Goal: Task Accomplishment & Management: Manage account settings

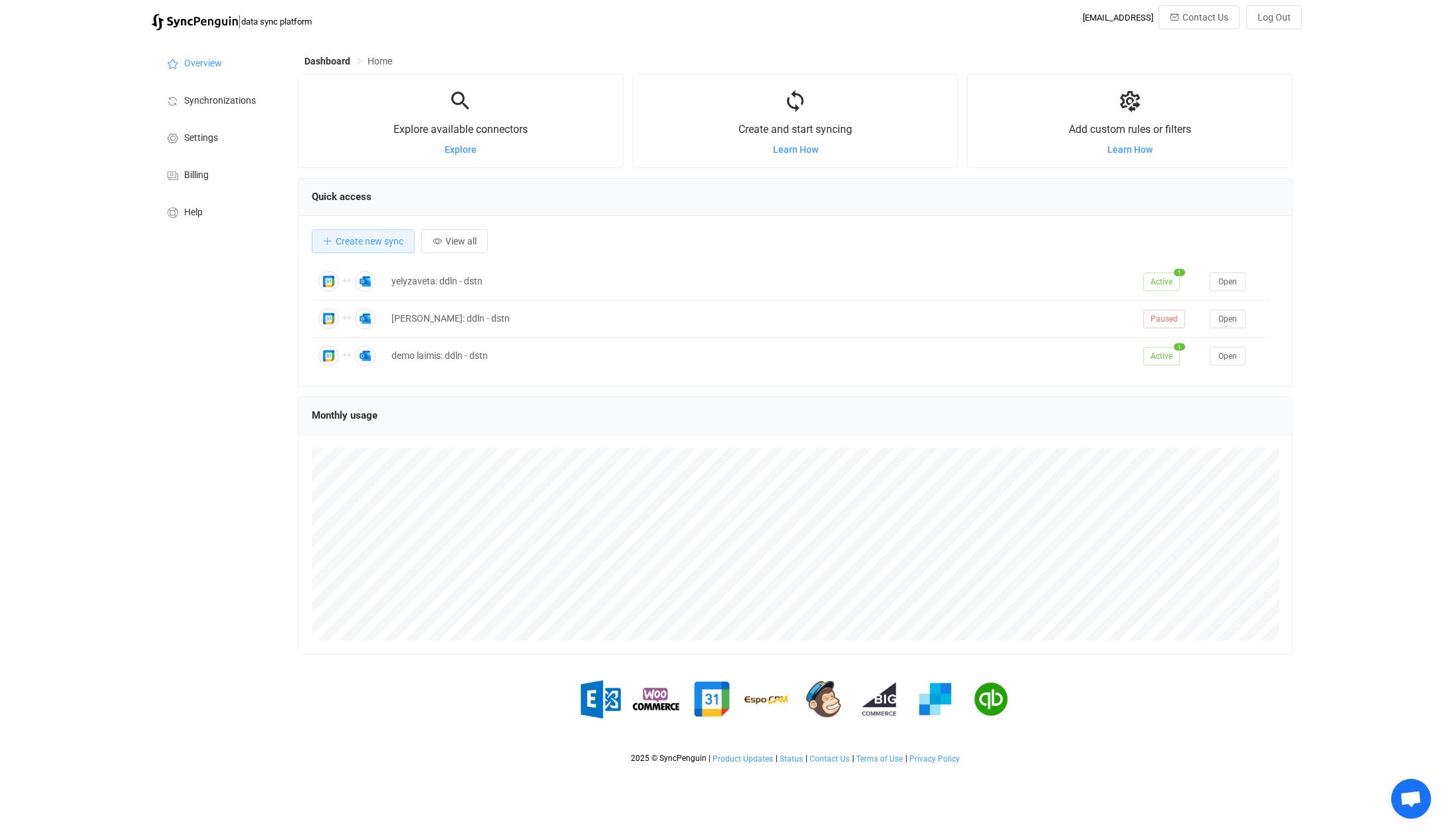
scroll to position [258, 995]
click at [454, 243] on span "View all" at bounding box center [460, 241] width 31 height 11
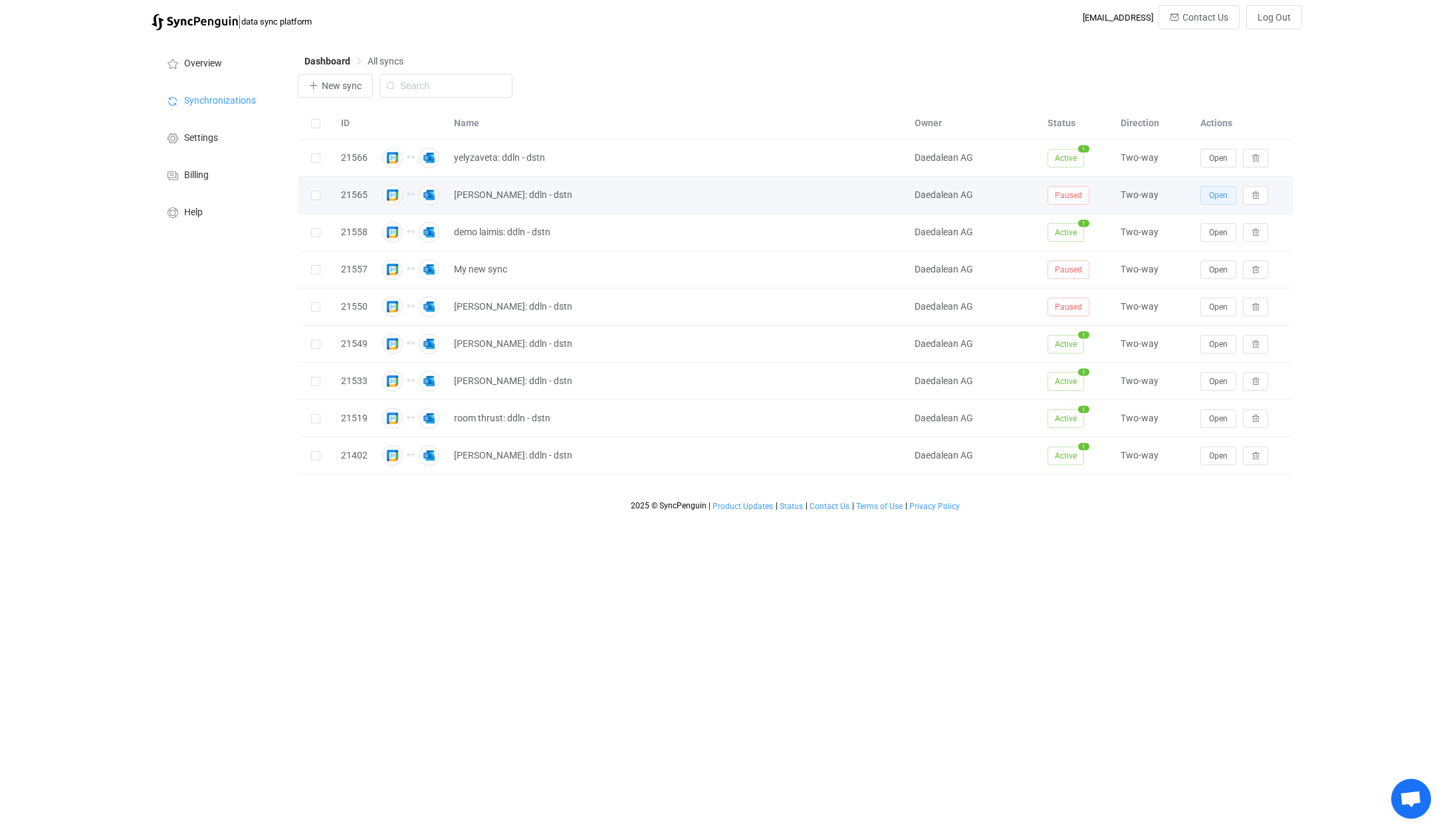
click at [1214, 193] on span "Open" at bounding box center [1218, 195] width 19 height 9
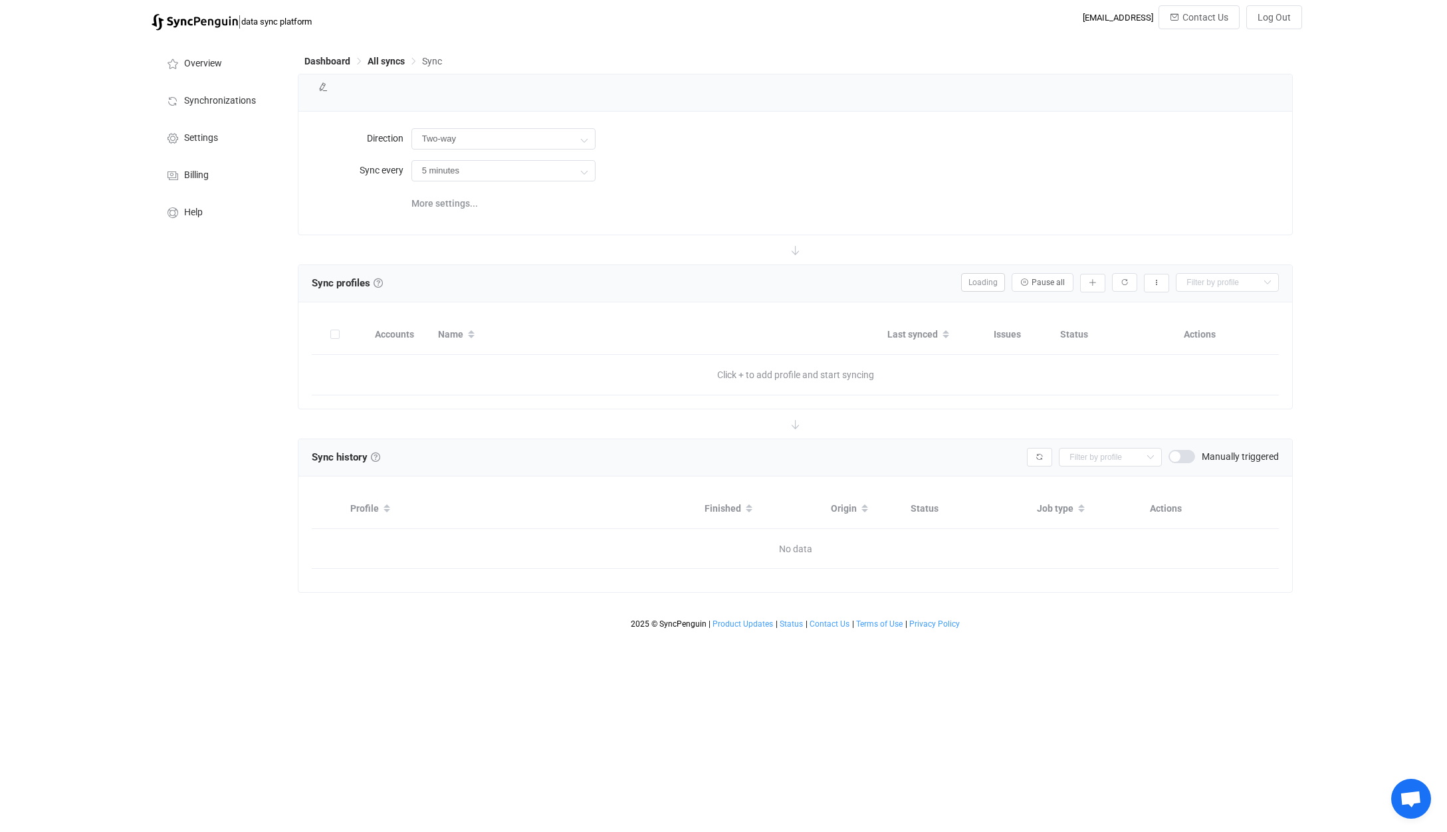
type input "2 hours"
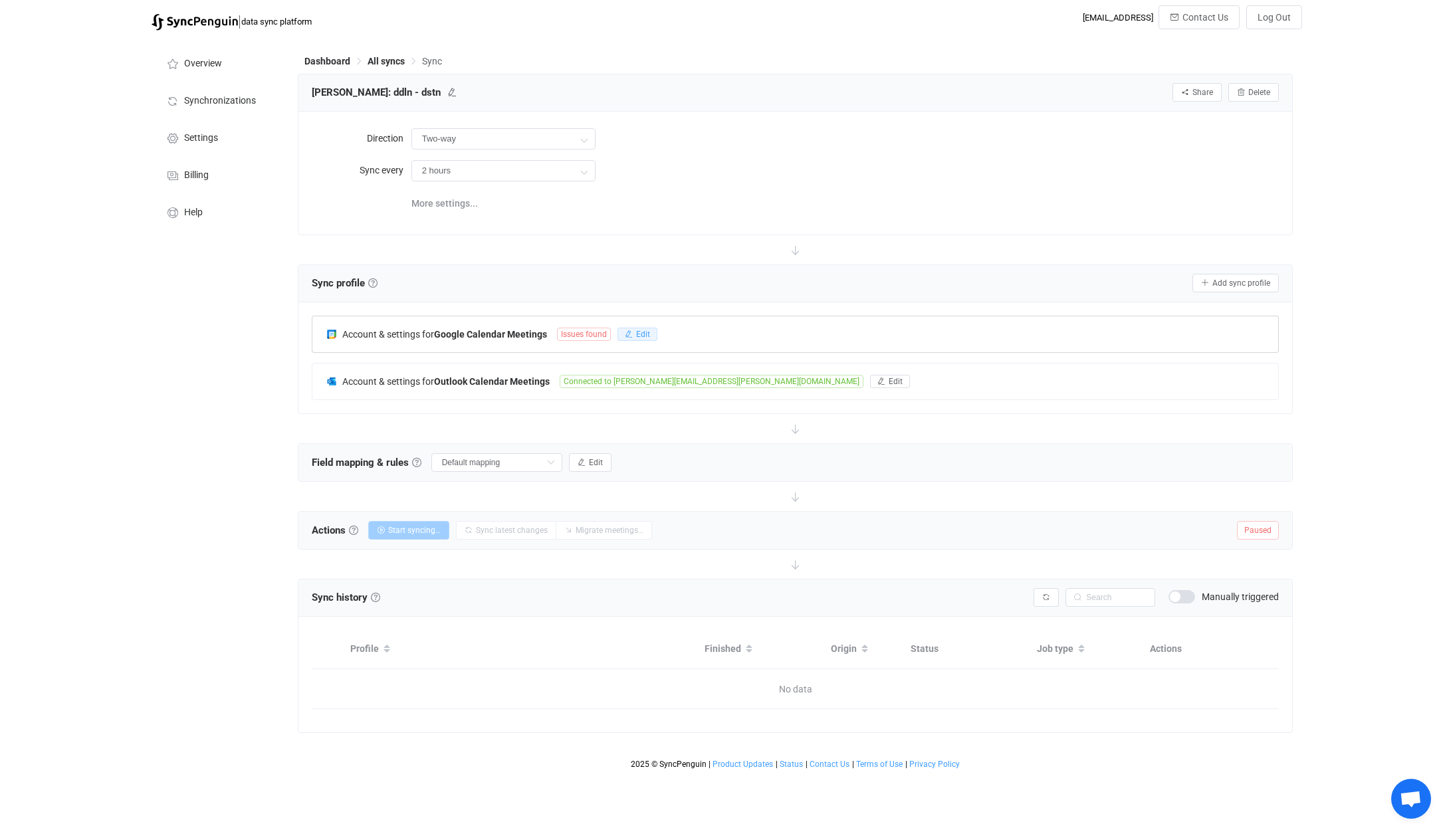
click at [632, 331] on icon "button" at bounding box center [629, 334] width 8 height 8
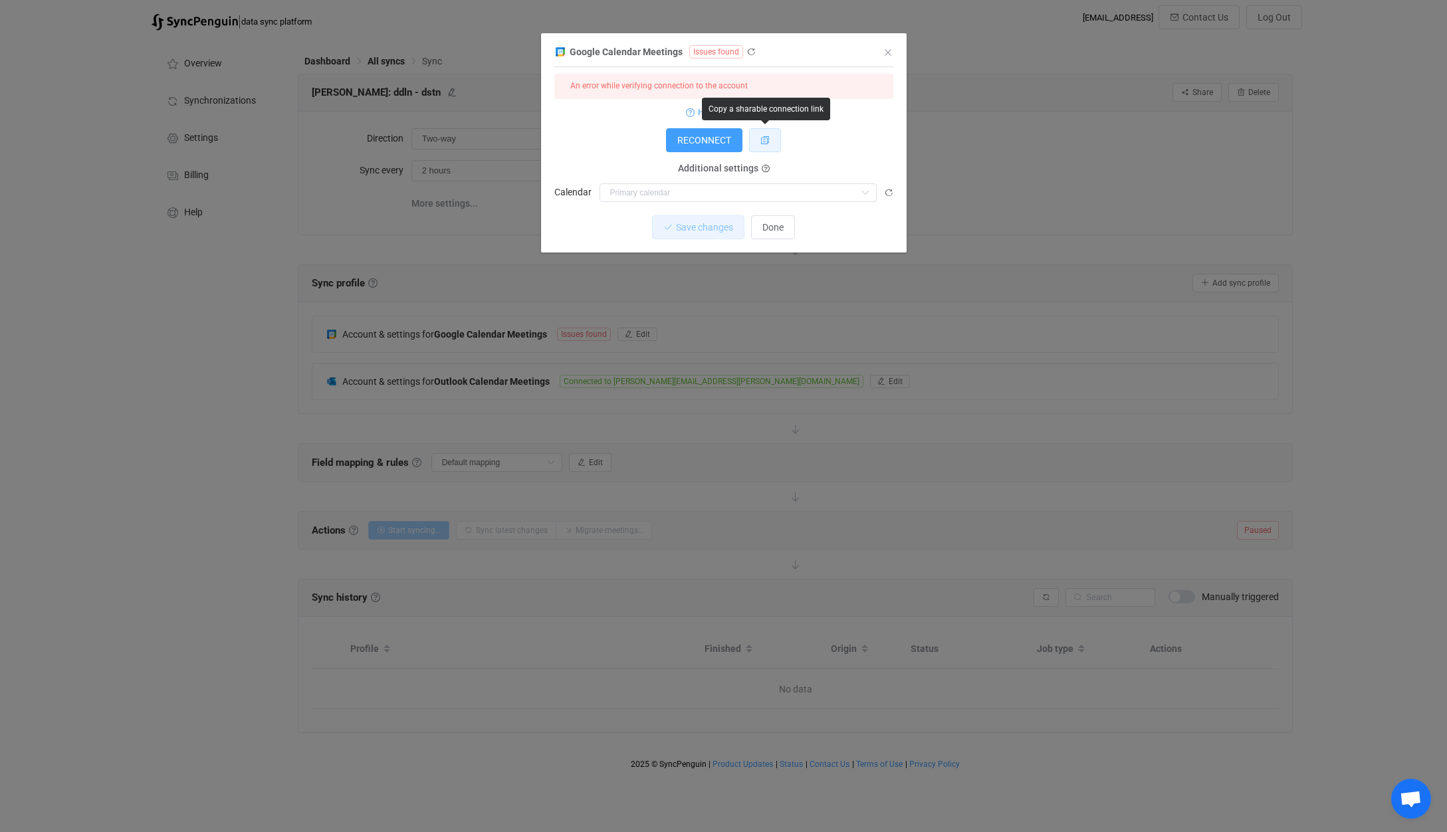
click at [767, 142] on icon "dialog" at bounding box center [765, 140] width 9 height 9
click at [750, 51] on icon "dialog" at bounding box center [751, 51] width 9 height 9
click at [705, 135] on span "RECONNECT" at bounding box center [704, 140] width 54 height 11
click at [770, 144] on button "dialog" at bounding box center [765, 140] width 32 height 24
click at [751, 52] on icon "dialog" at bounding box center [751, 51] width 9 height 9
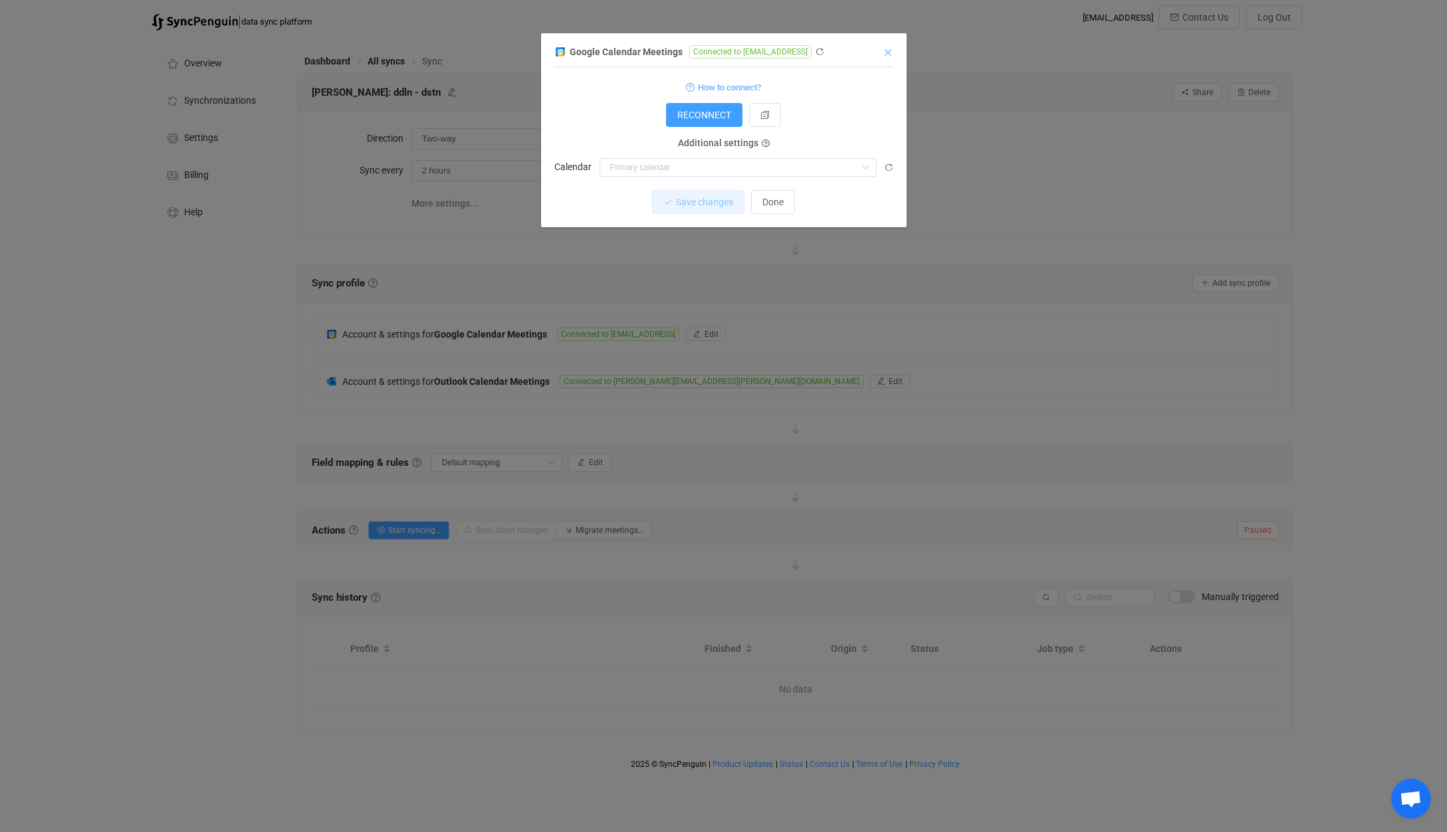
click at [891, 51] on icon "Close" at bounding box center [888, 52] width 11 height 11
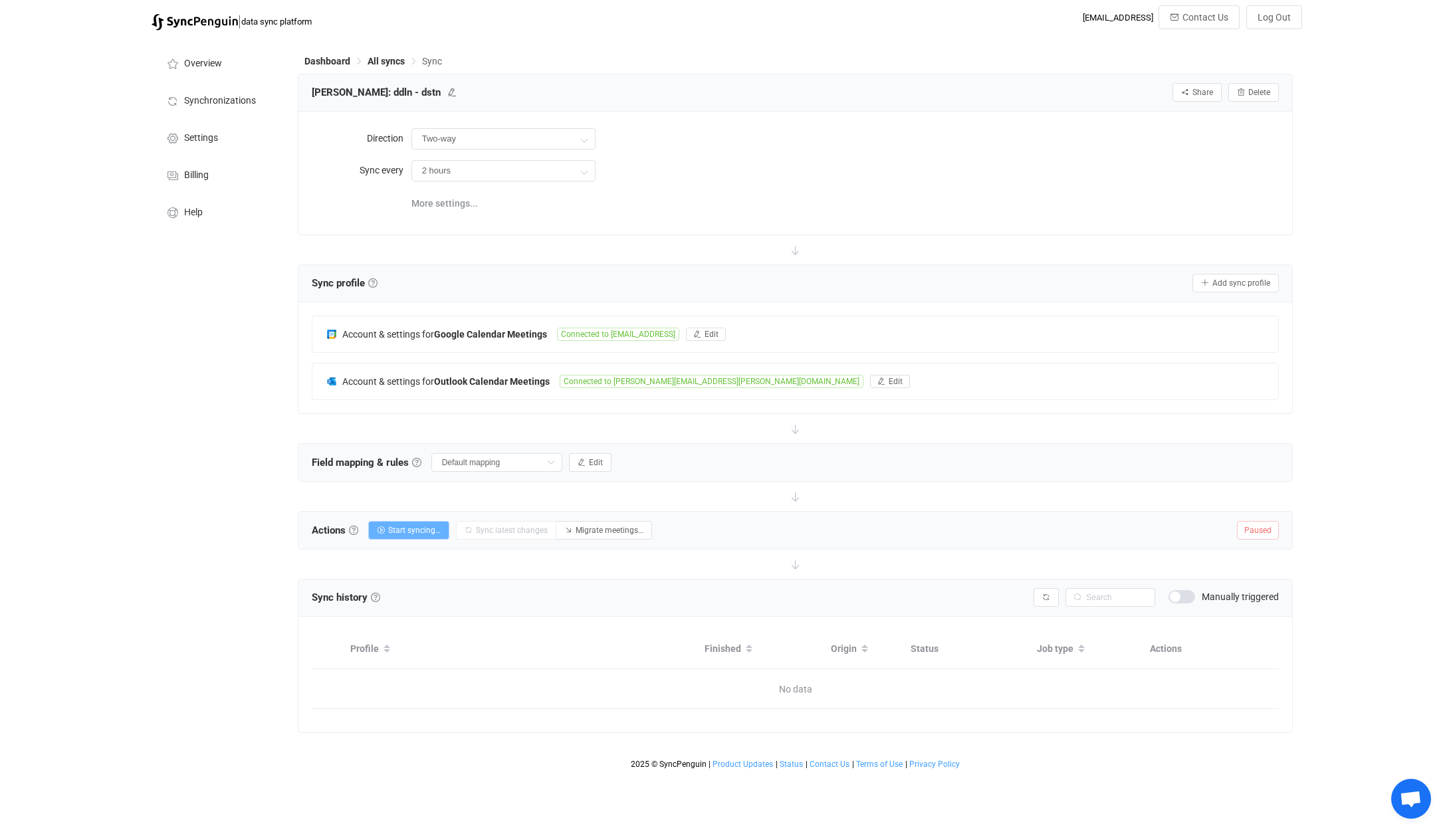
click at [426, 534] on button "Start syncing…" at bounding box center [408, 530] width 81 height 19
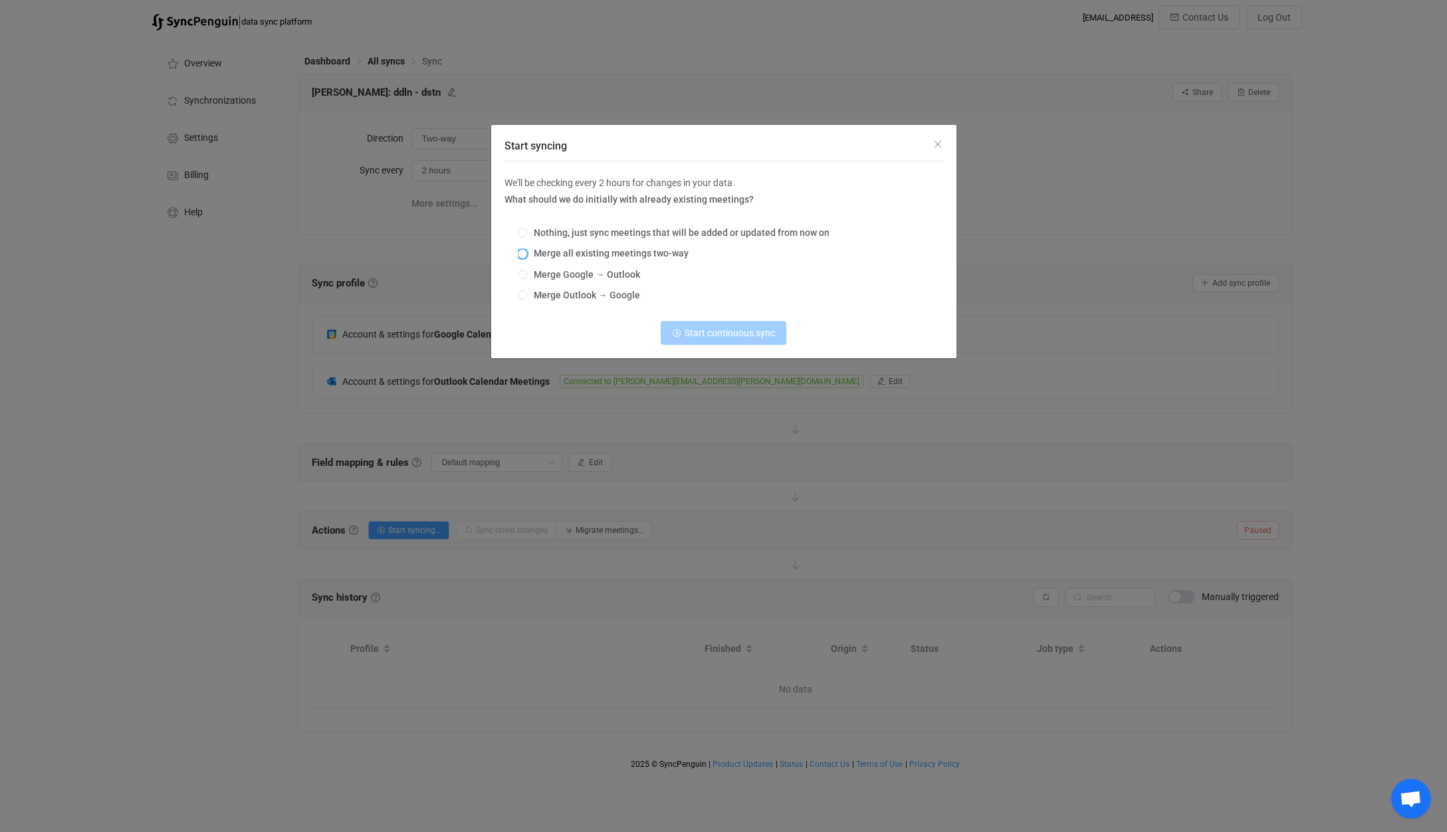
click at [636, 251] on span "Merge all existing meetings two-way" at bounding box center [608, 253] width 162 height 11
click at [527, 251] on input "Merge all existing meetings two-way" at bounding box center [522, 254] width 9 height 11
radio input "true"
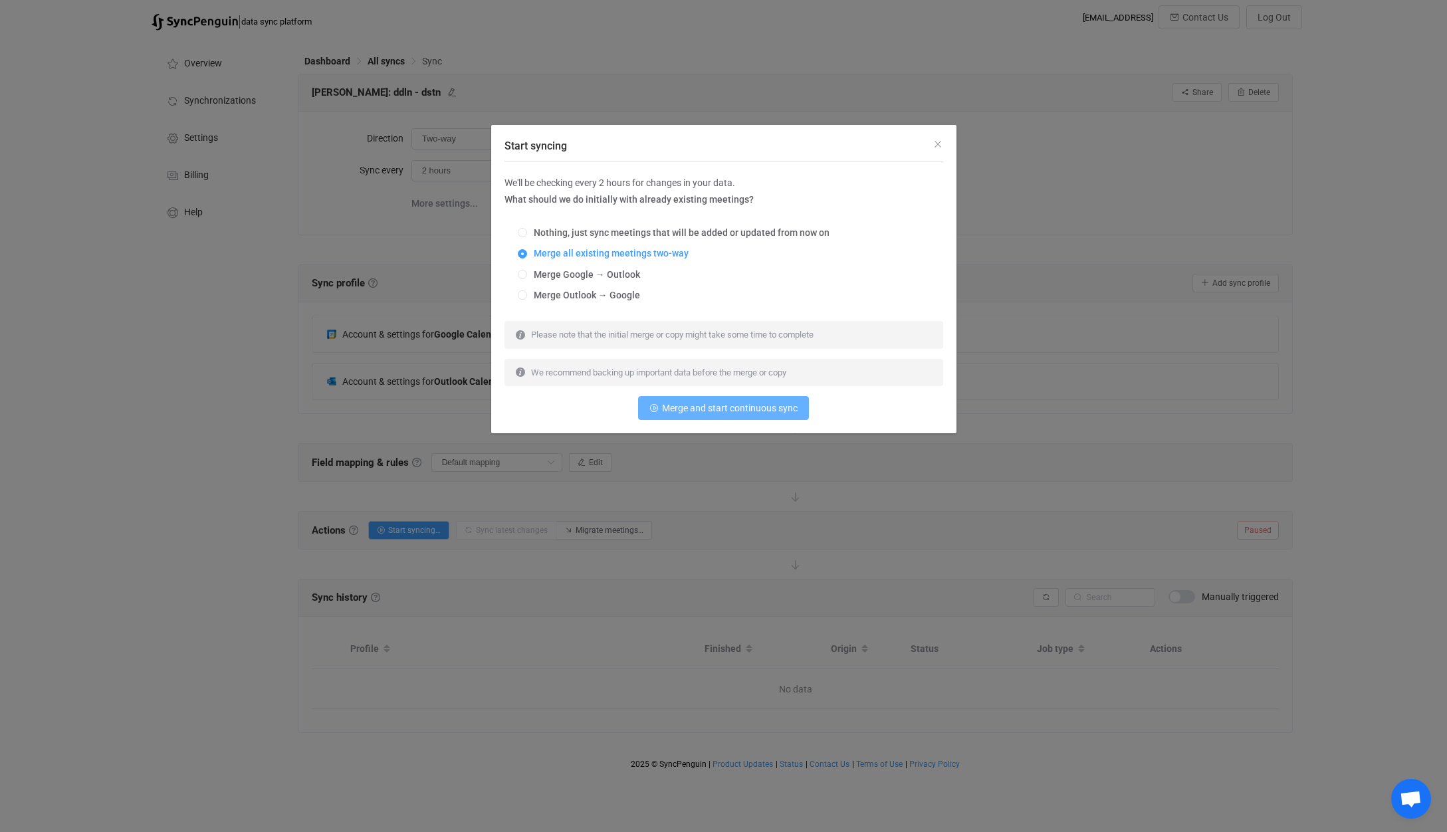
click at [721, 416] on button "Merge and start continuous sync" at bounding box center [723, 408] width 171 height 24
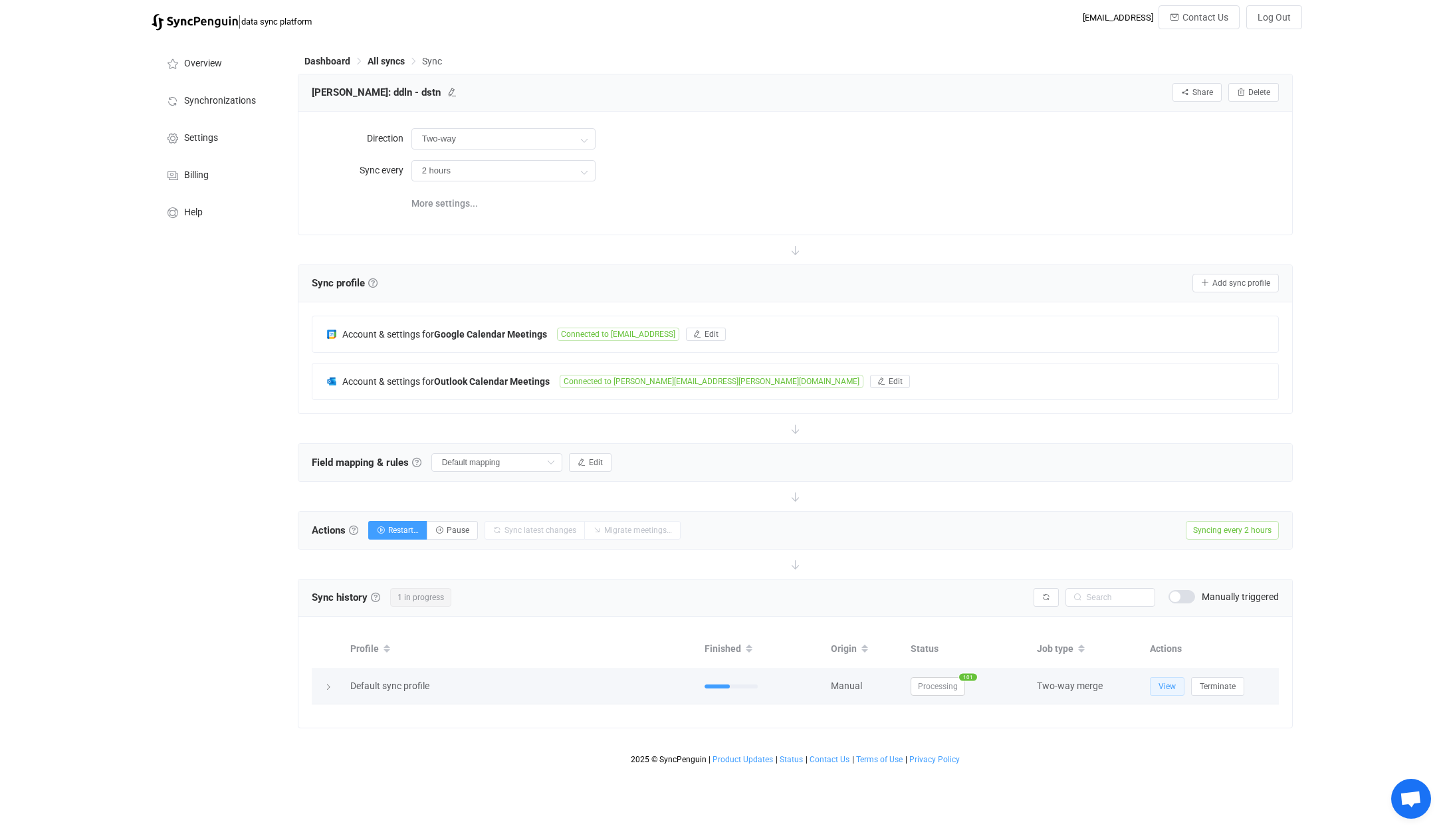
click at [1166, 685] on span "View" at bounding box center [1167, 686] width 17 height 9
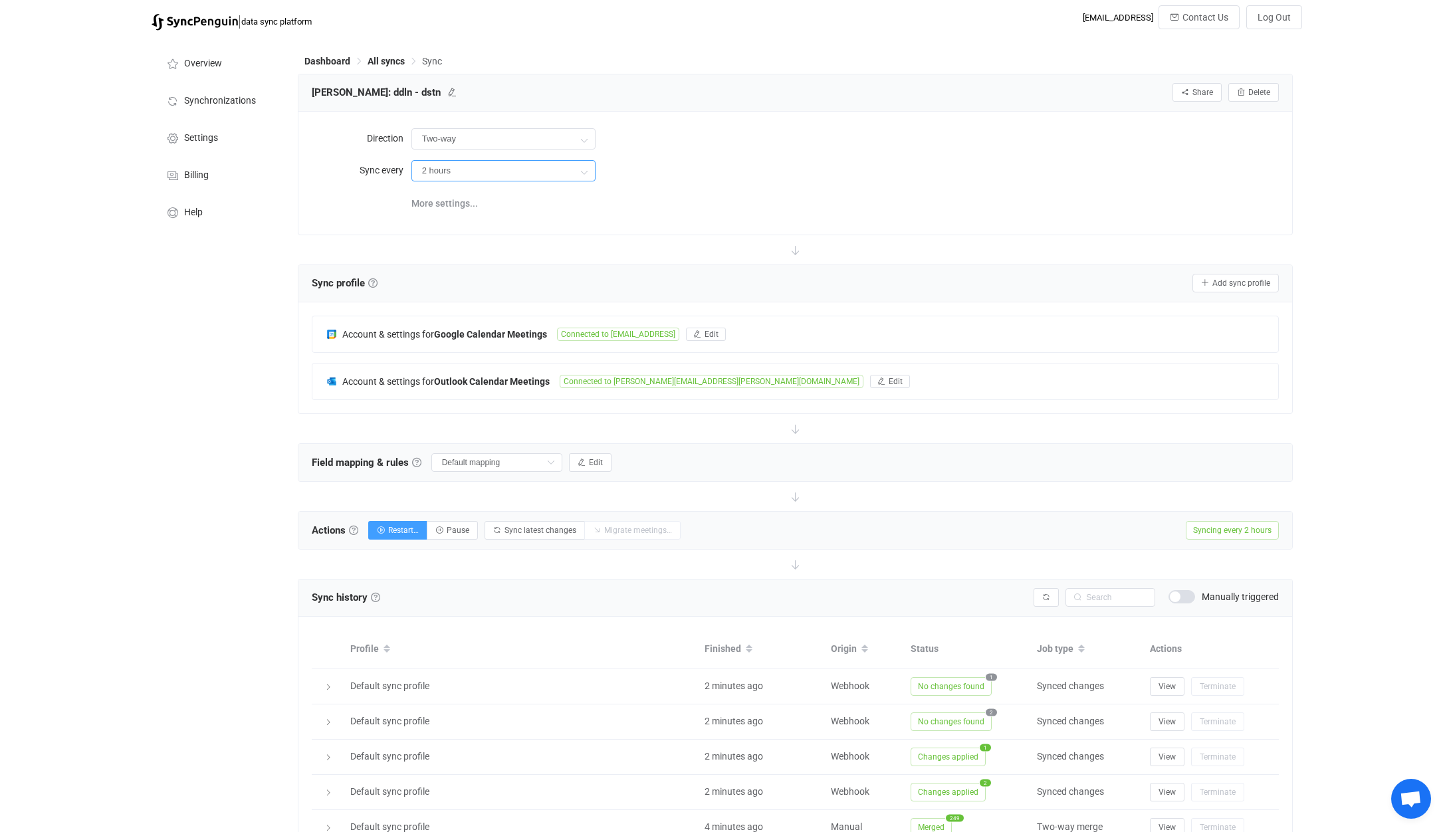
click at [477, 171] on input "2 hours" at bounding box center [503, 170] width 184 height 21
click at [465, 362] on div at bounding box center [503, 361] width 180 height 4
click at [487, 326] on li "12 hours" at bounding box center [508, 336] width 193 height 23
type input "12 hours"
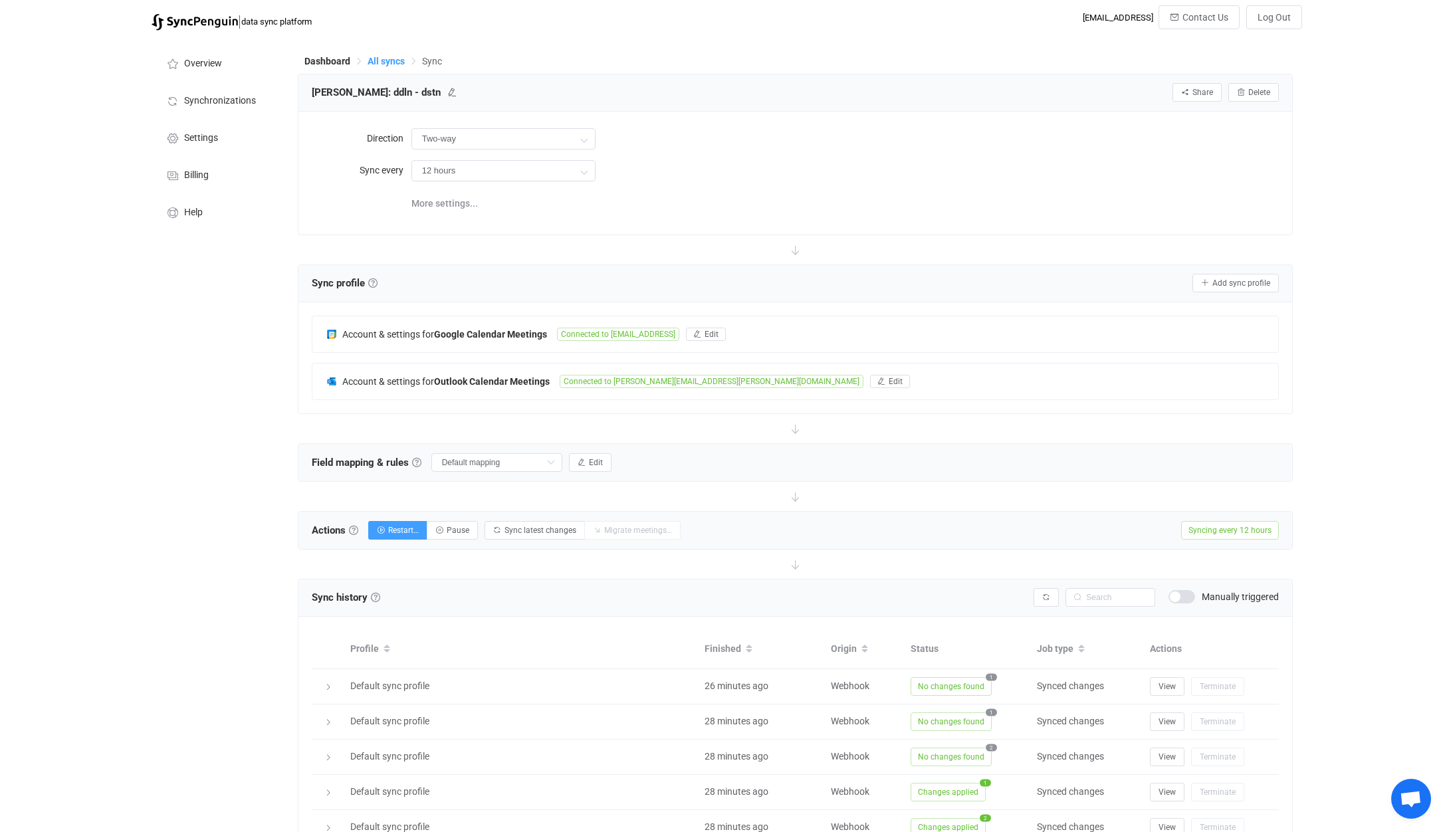
click at [382, 65] on span "All syncs" at bounding box center [386, 61] width 37 height 11
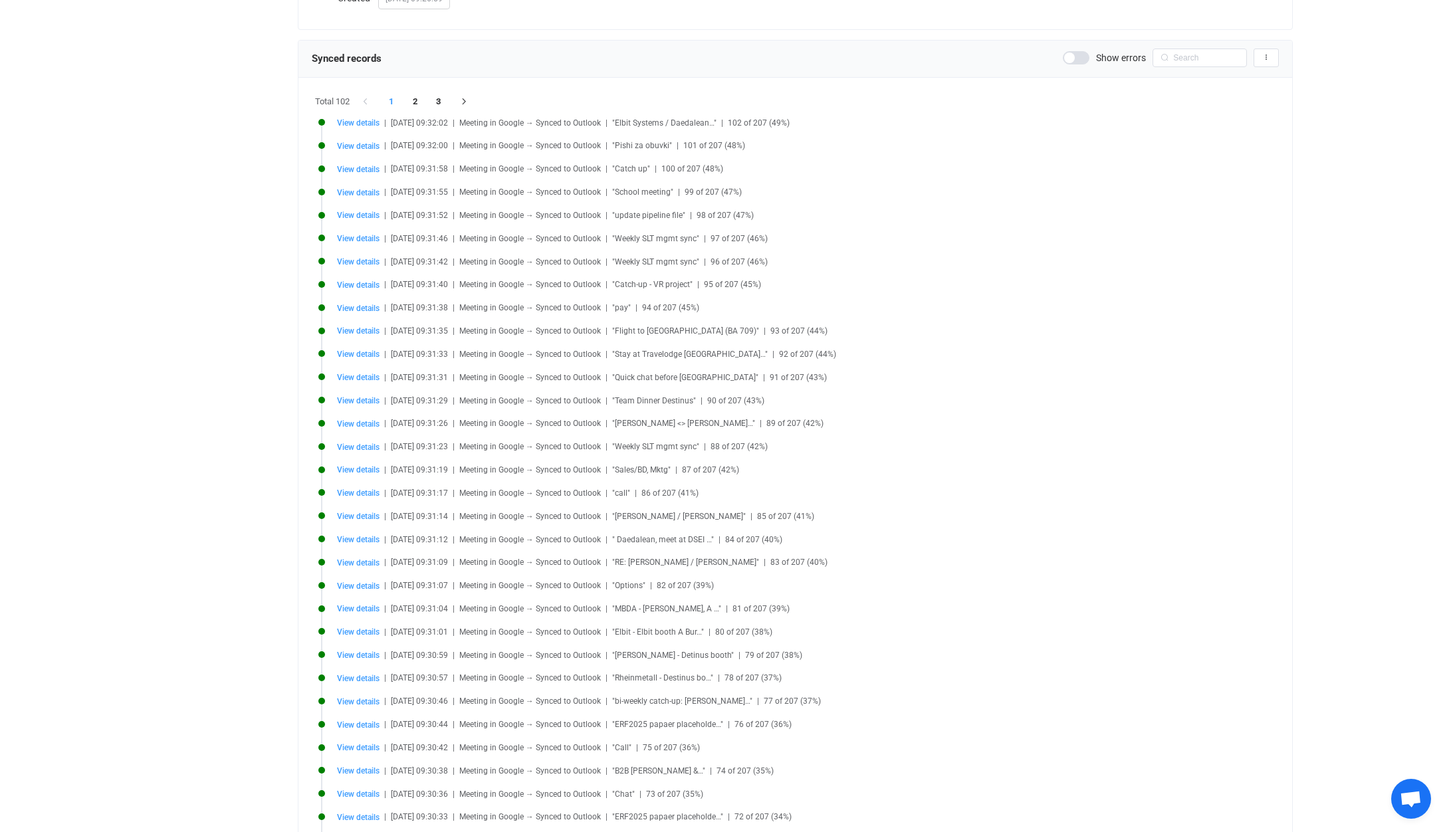
scroll to position [234, 0]
click at [419, 104] on li "2" at bounding box center [416, 104] width 24 height 19
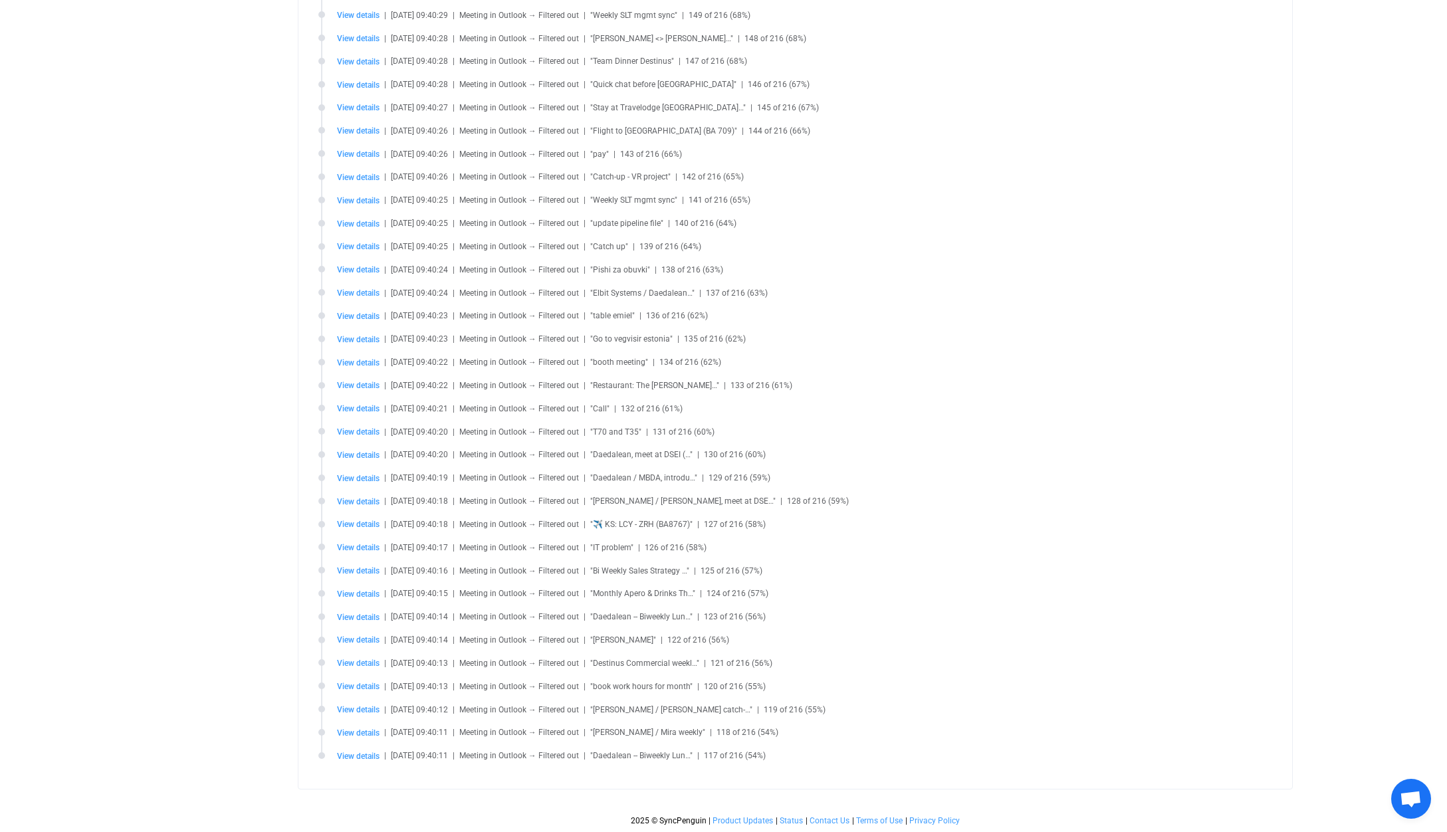
scroll to position [0, 0]
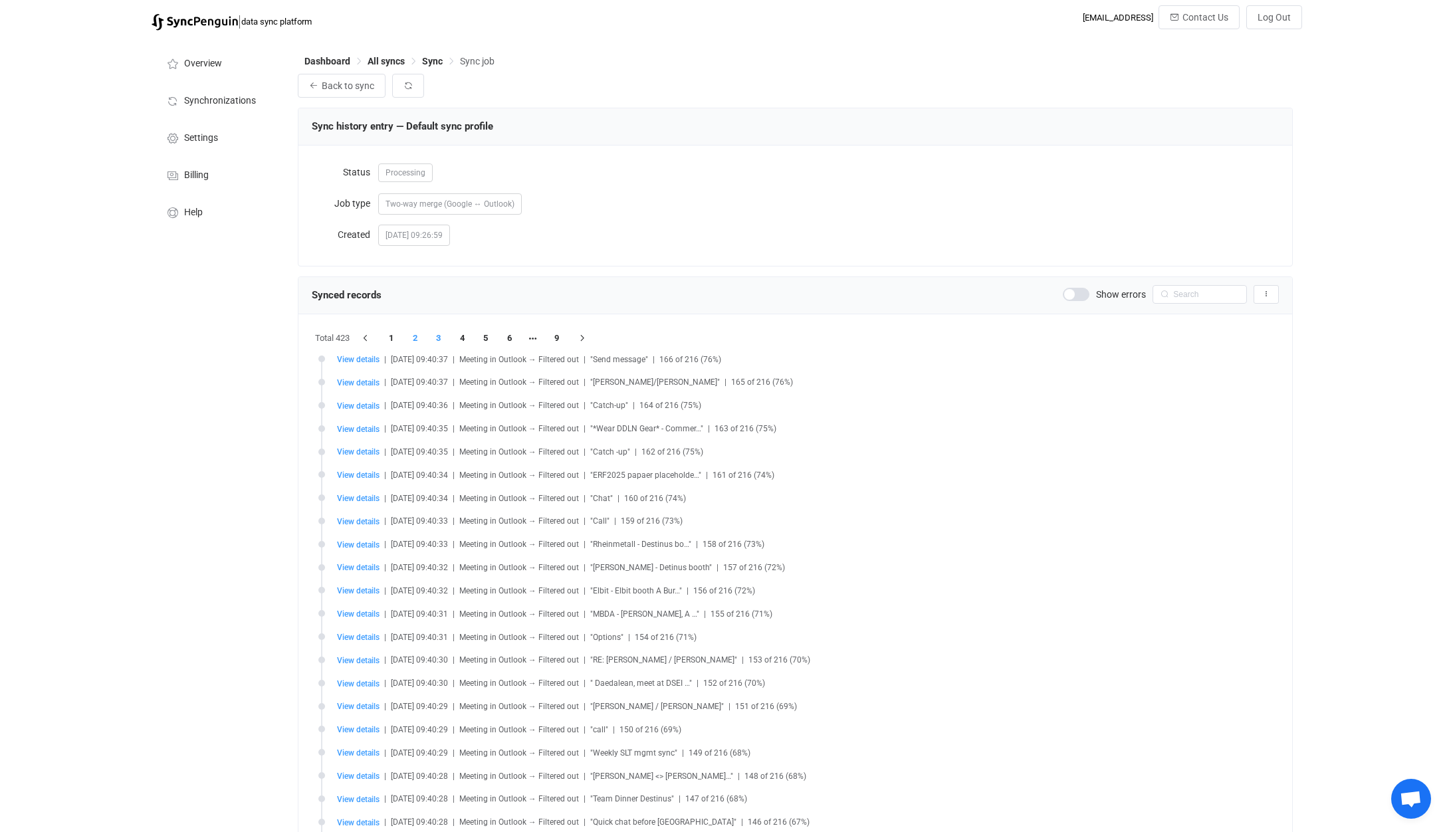
click at [436, 338] on li "3" at bounding box center [439, 338] width 24 height 19
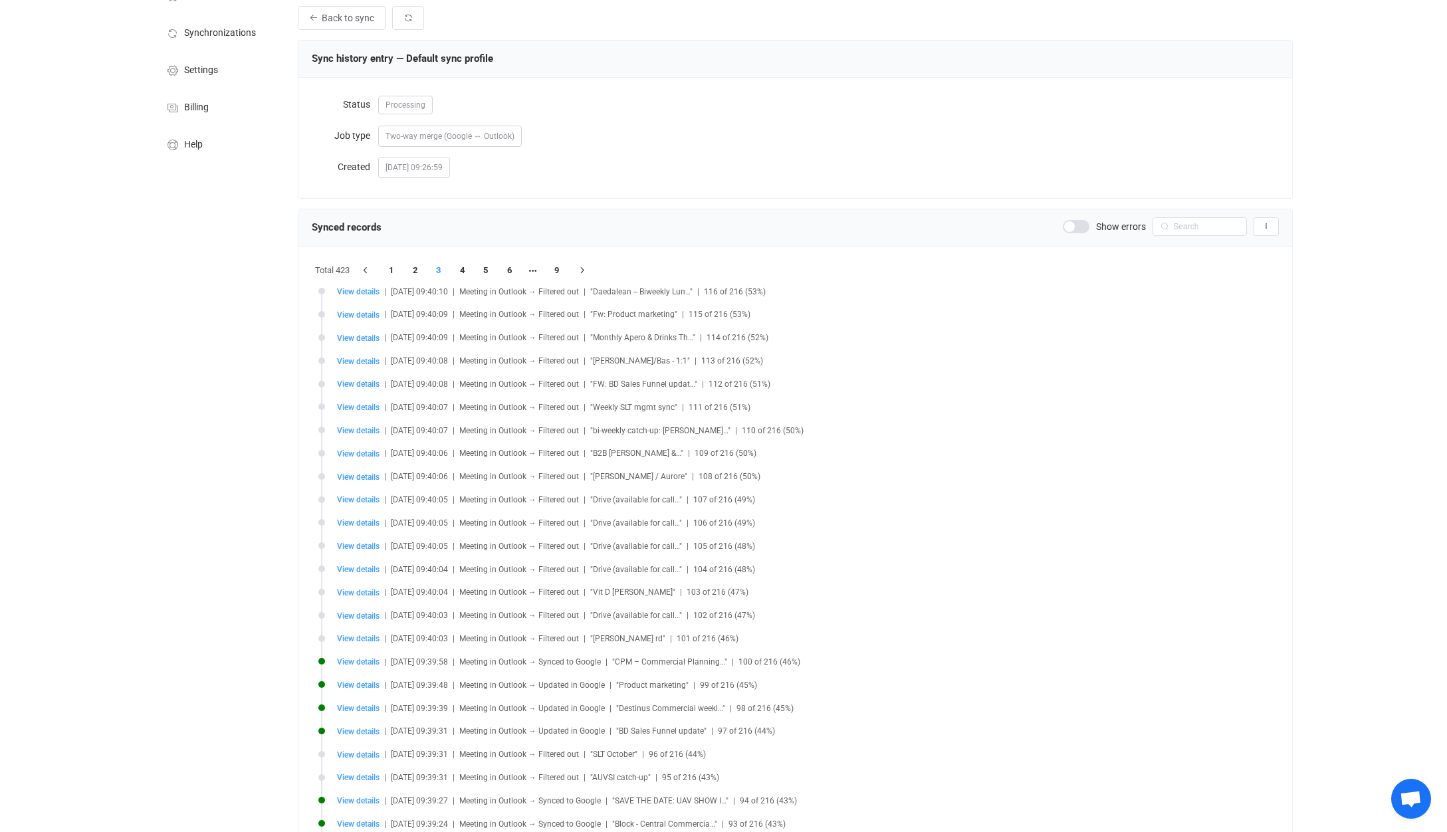
scroll to position [70, 0]
click at [358, 499] on span "View details" at bounding box center [358, 497] width 43 height 9
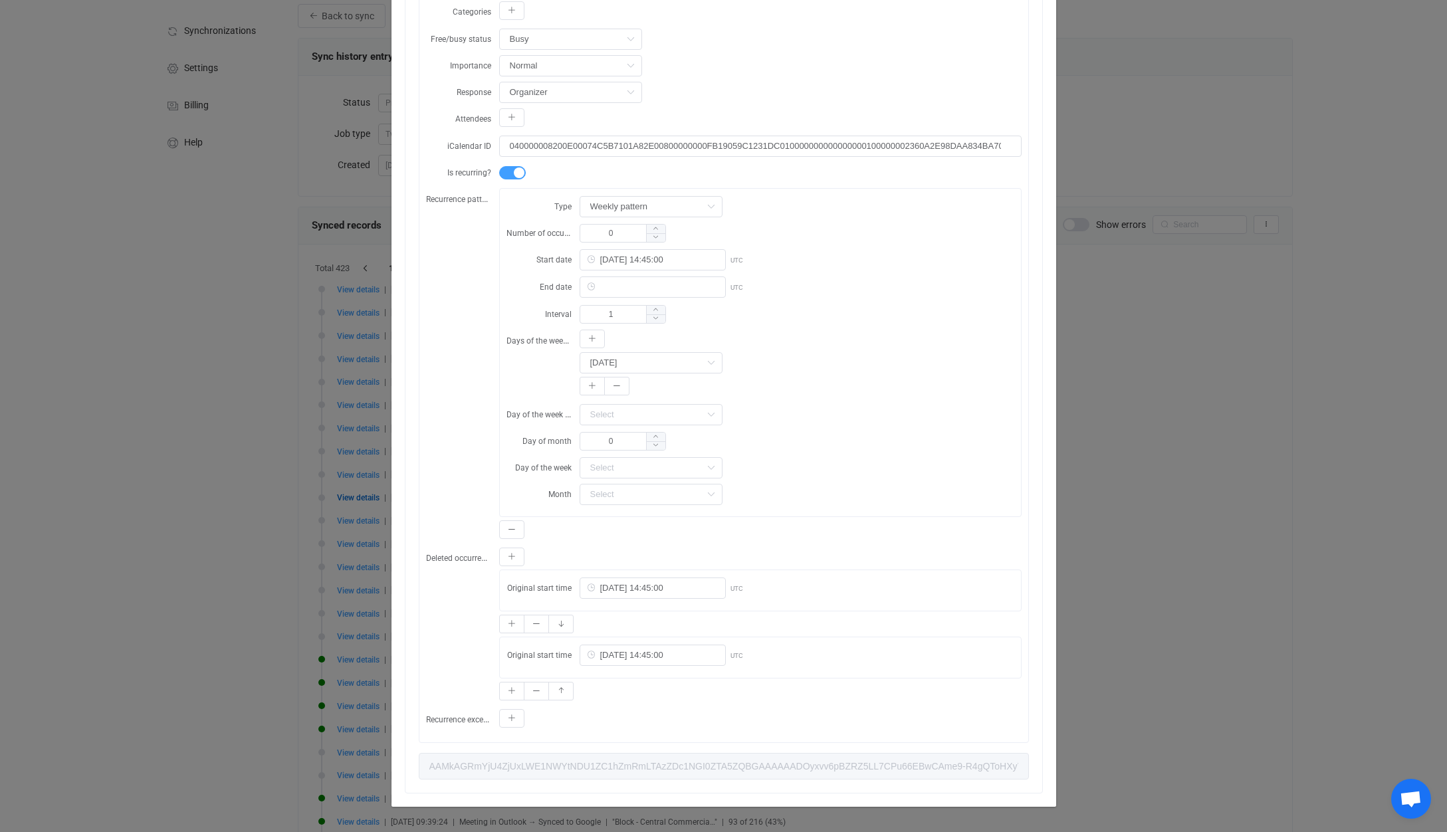
scroll to position [0, 0]
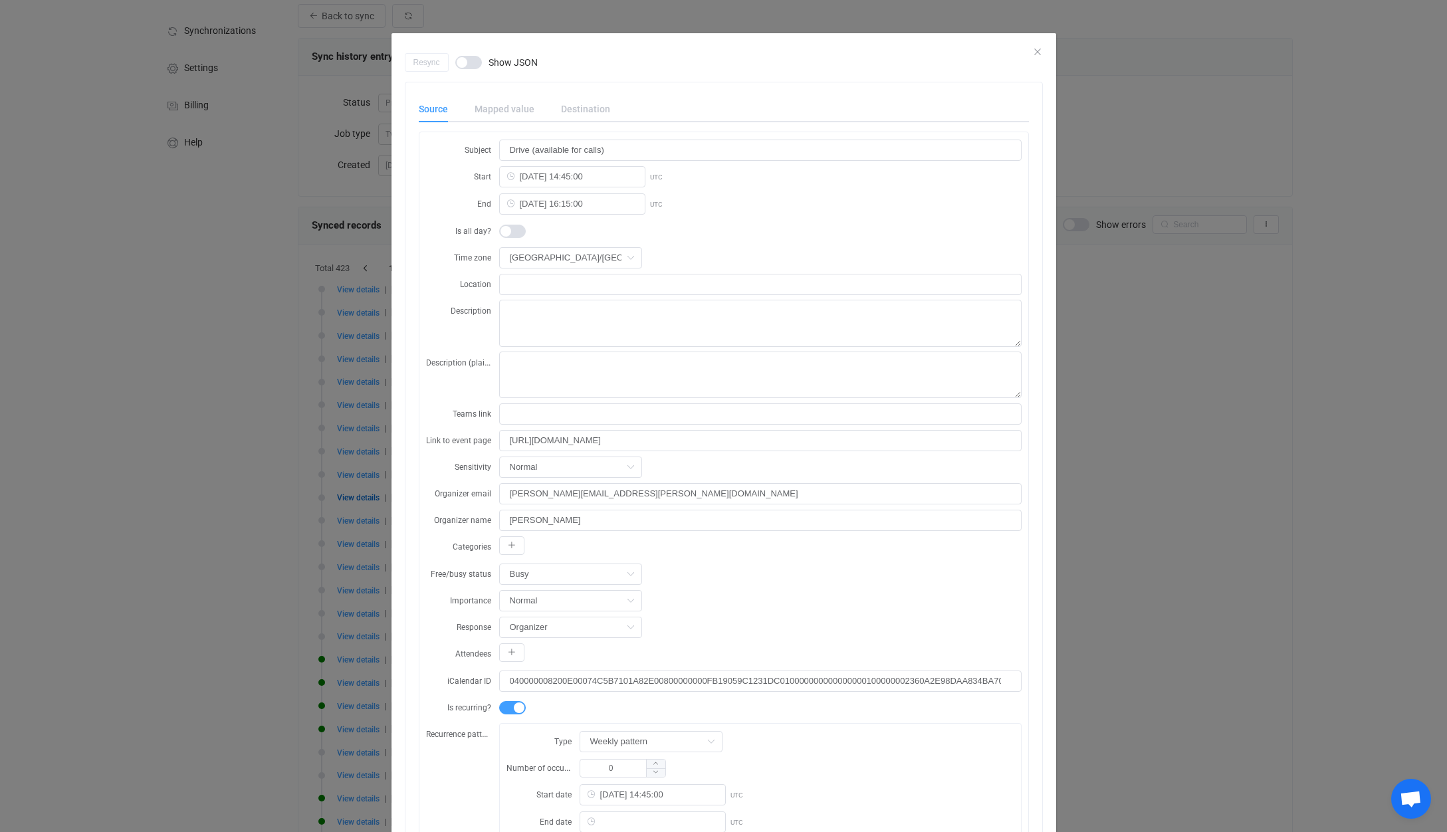
click at [253, 480] on div "Resync Show JSON Source Mapped value Destination Subject Drive (available for c…" at bounding box center [723, 416] width 1447 height 832
